Goal: Navigation & Orientation: Find specific page/section

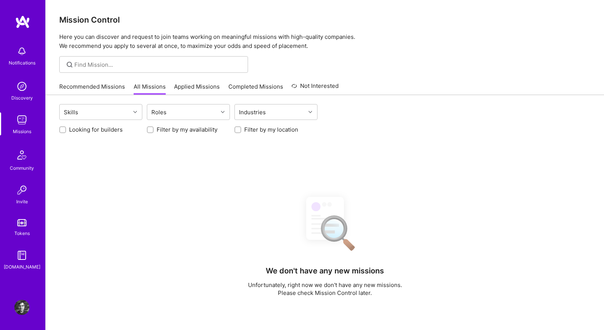
scroll to position [88, 0]
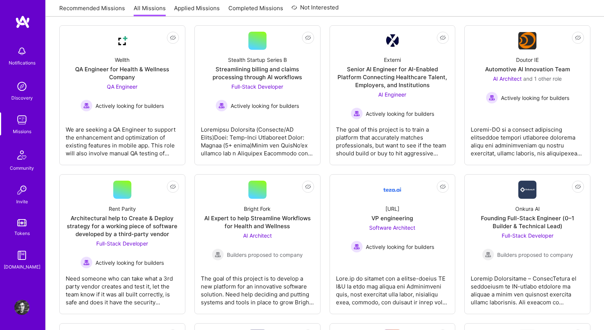
scroll to position [116, 0]
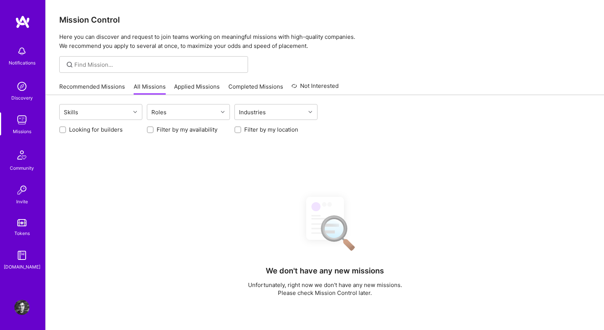
scroll to position [116, 0]
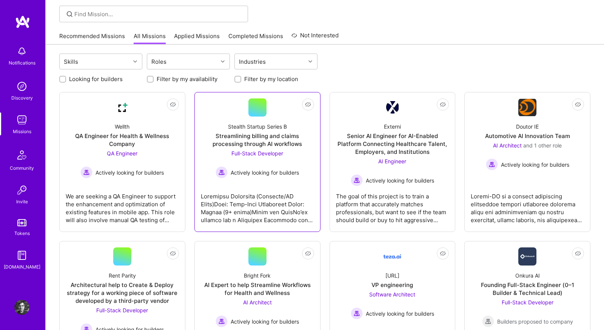
scroll to position [50, 0]
